Goal: Task Accomplishment & Management: Manage account settings

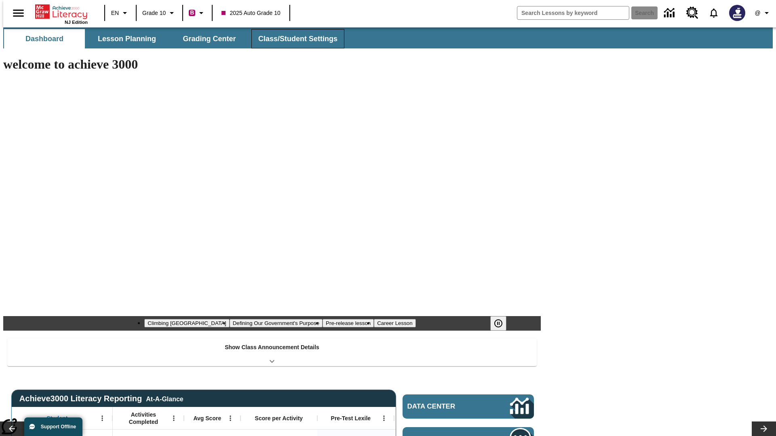
click at [293, 39] on button "Class/Student Settings" at bounding box center [297, 38] width 93 height 19
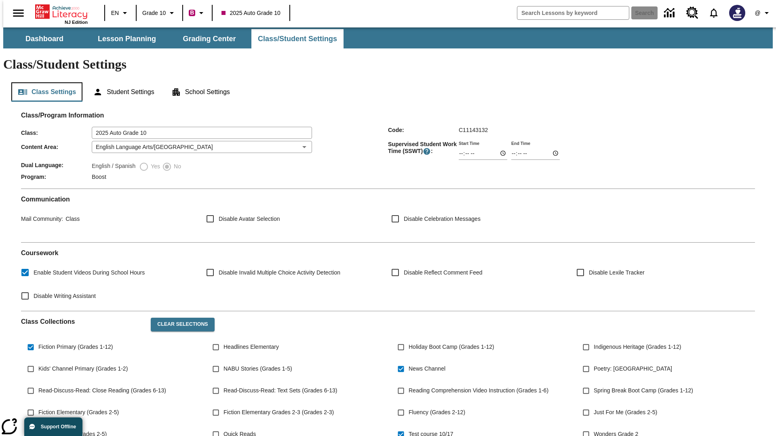
click at [44, 82] on button "Class Settings" at bounding box center [46, 91] width 71 height 19
type input "17:35"
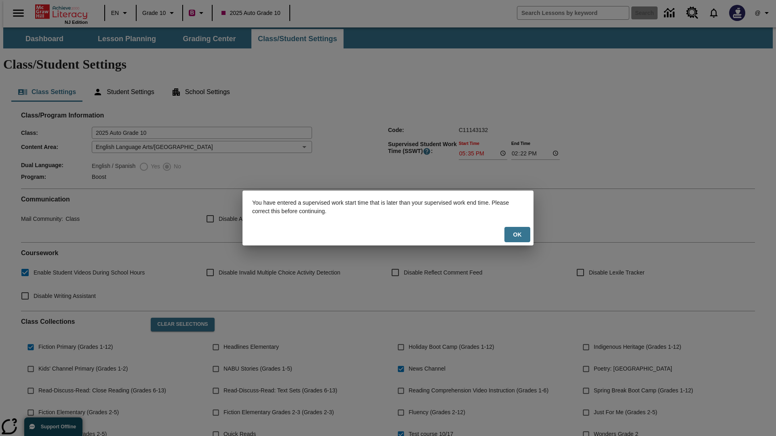
scroll to position [118, 0]
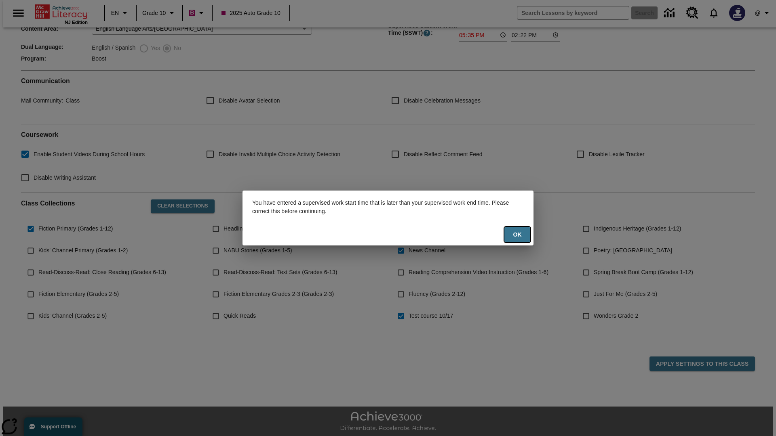
click at [517, 235] on button "Ok" at bounding box center [517, 235] width 26 height 16
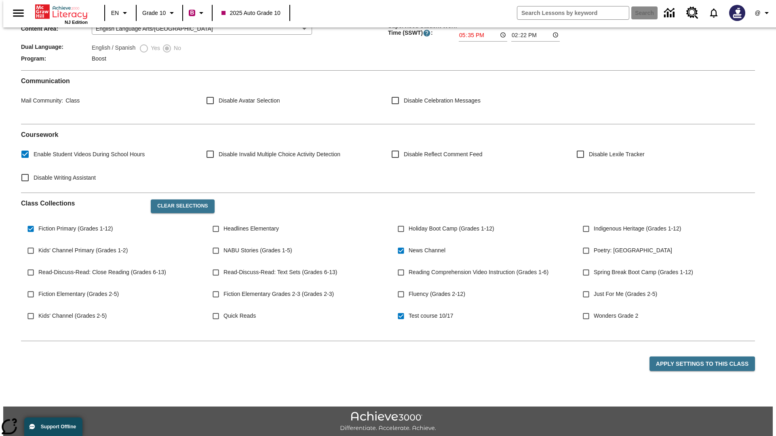
type input "17:35"
click at [707, 357] on button "Apply Settings to this Class" at bounding box center [701, 364] width 105 height 15
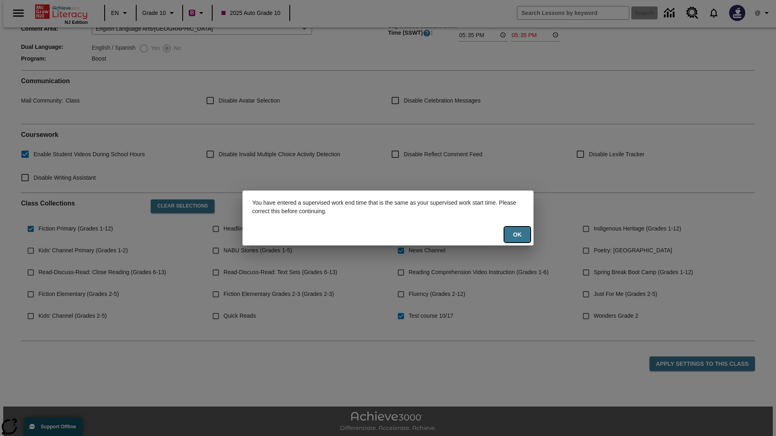
click at [517, 235] on button "Ok" at bounding box center [517, 235] width 26 height 16
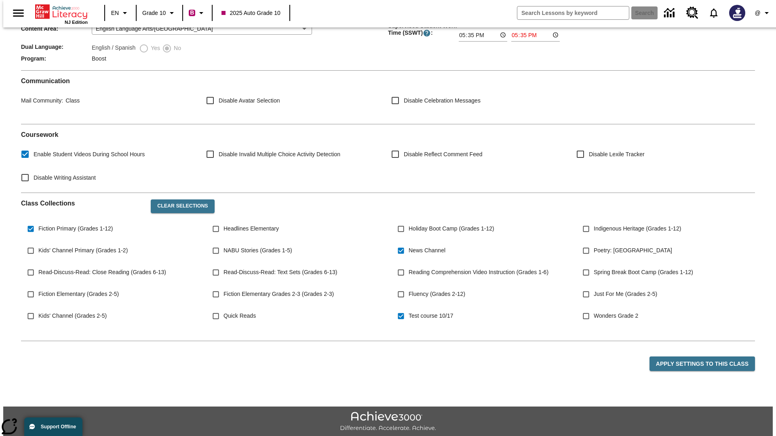
type input "23:35"
type input "23:36"
